Goal: Transaction & Acquisition: Subscribe to service/newsletter

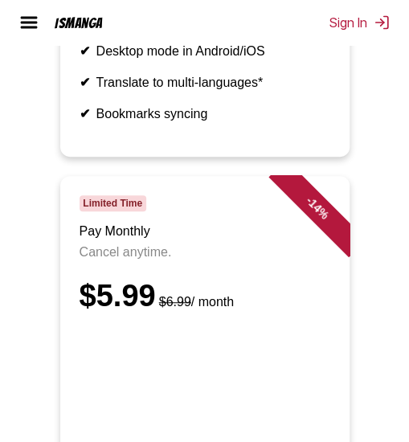
scroll to position [562, 0]
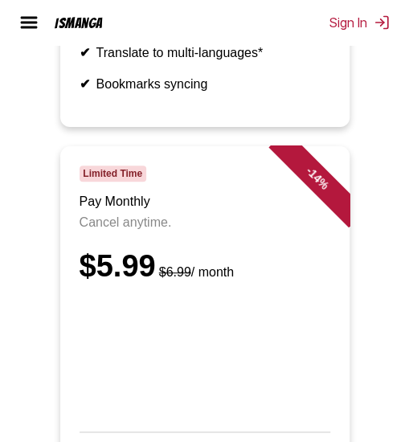
click at [321, 243] on div "- 14 %" at bounding box center [301, 194] width 96 height 96
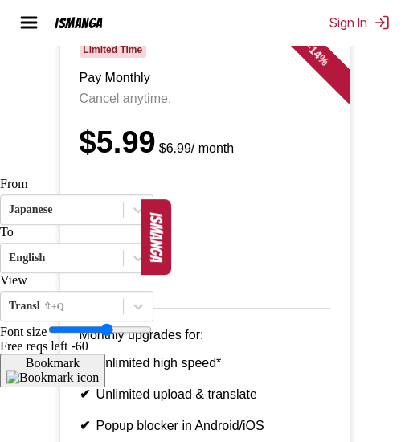
scroll to position [832, 0]
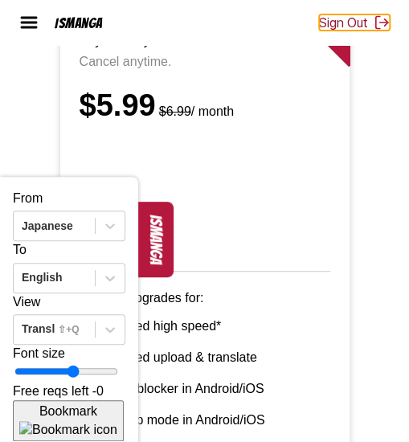
click at [341, 23] on button "Sign Out" at bounding box center [354, 22] width 71 height 16
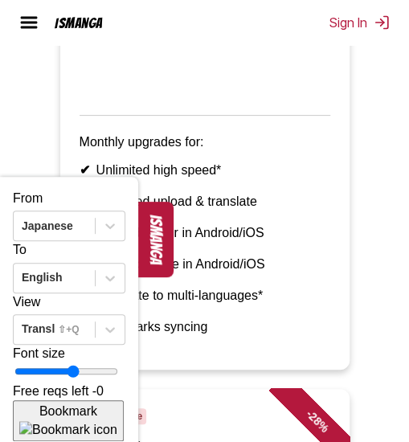
scroll to position [13, 0]
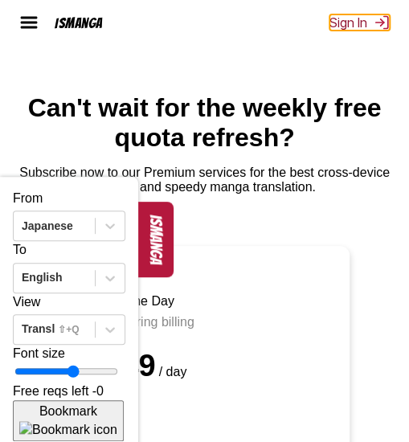
click at [371, 20] on button "Sign In" at bounding box center [359, 22] width 60 height 16
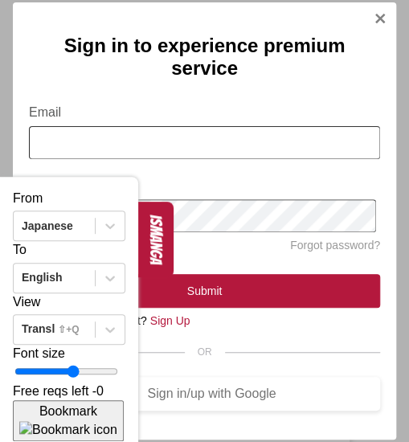
click at [239, 141] on input "Email" at bounding box center [204, 142] width 351 height 33
type input "**********"
click at [140, 231] on button "ismanga" at bounding box center [155, 240] width 35 height 76
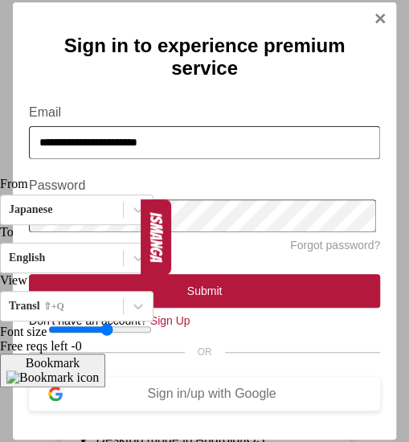
click at [96, 387] on div "From Japanese To English View Transl ⇧+Q Font size Free reqs left - 0 Bookmark …" at bounding box center [76, 282] width 153 height 210
click at [189, 388] on div "Sign in/up with Google" at bounding box center [212, 393] width 298 height 14
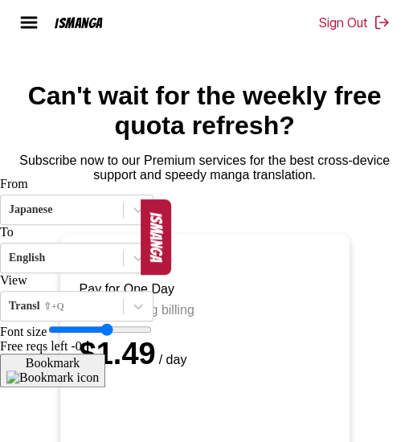
scroll to position [186, 0]
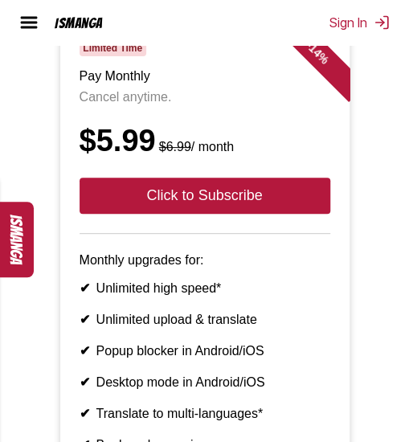
scroll to position [723, 0]
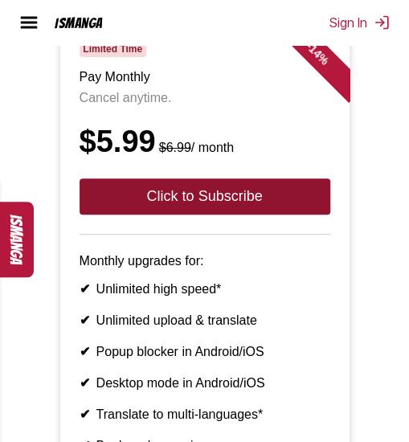
click at [245, 214] on button "Click to Subscribe" at bounding box center [205, 196] width 251 height 36
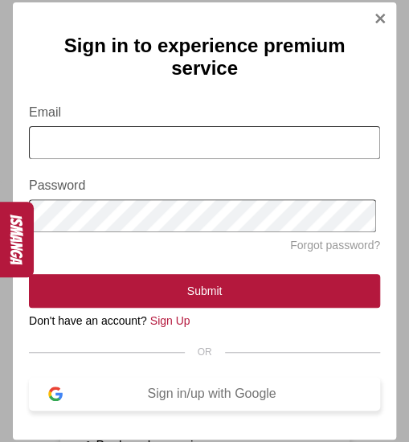
click at [194, 401] on button "Sign in/up with Google" at bounding box center [204, 394] width 351 height 34
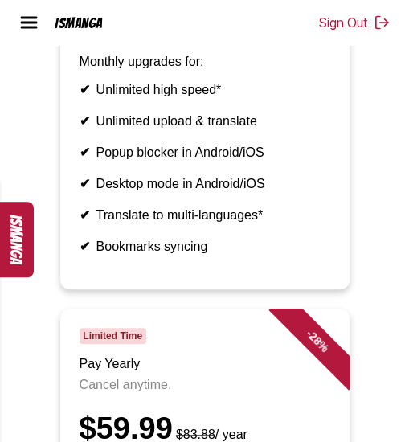
scroll to position [1137, 0]
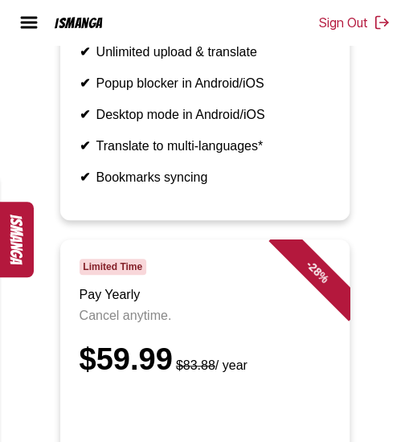
click at [12, 232] on button "ismanga" at bounding box center [15, 240] width 35 height 76
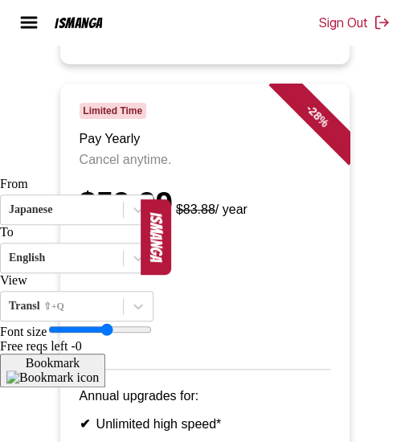
scroll to position [1298, 0]
